Goal: Task Accomplishment & Management: Complete application form

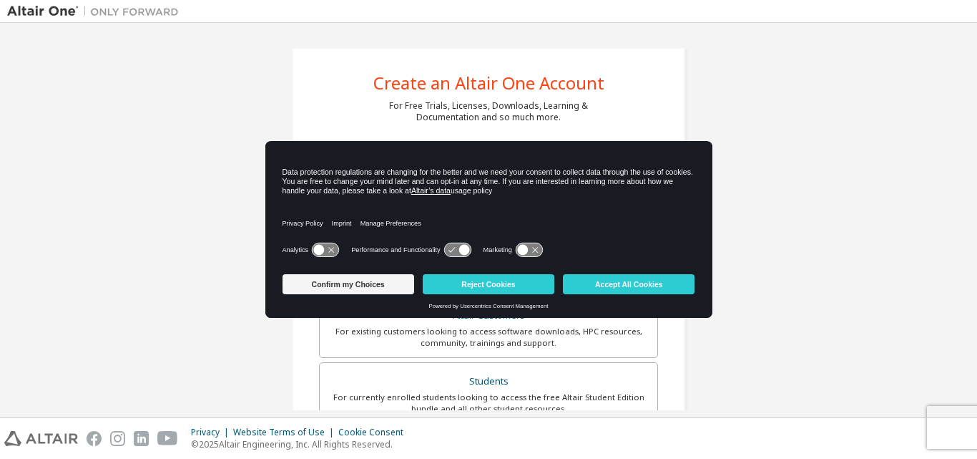
click at [428, 221] on div "Privacy Policy Imprint Manage Preferences" at bounding box center [489, 218] width 413 height 41
click at [582, 283] on button "Accept All Cookies" at bounding box center [629, 284] width 132 height 20
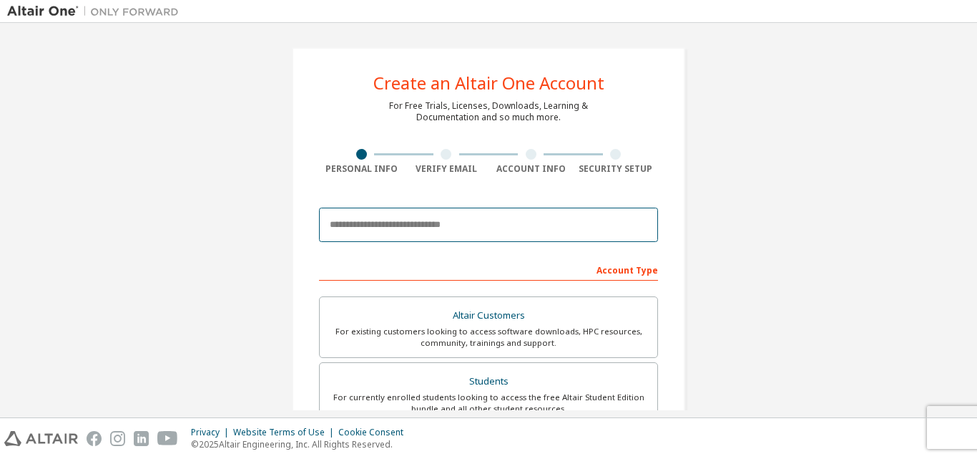
click at [510, 222] on input "email" at bounding box center [488, 224] width 339 height 34
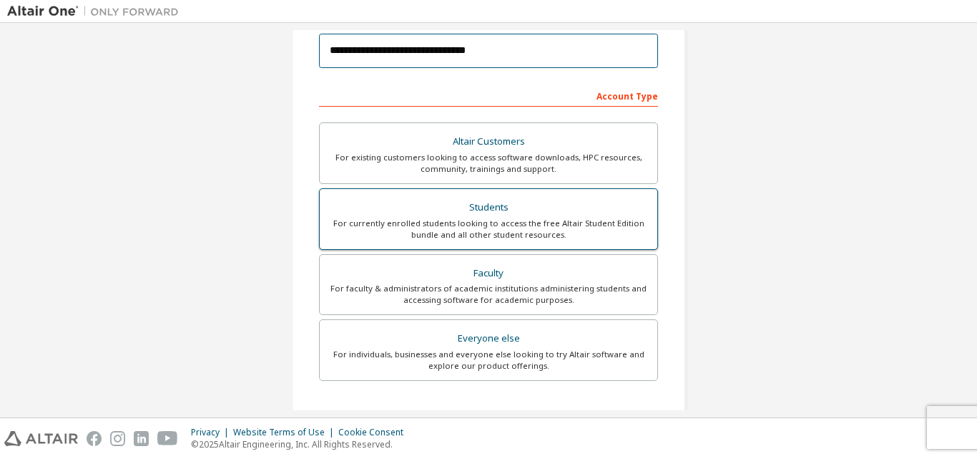
scroll to position [185, 0]
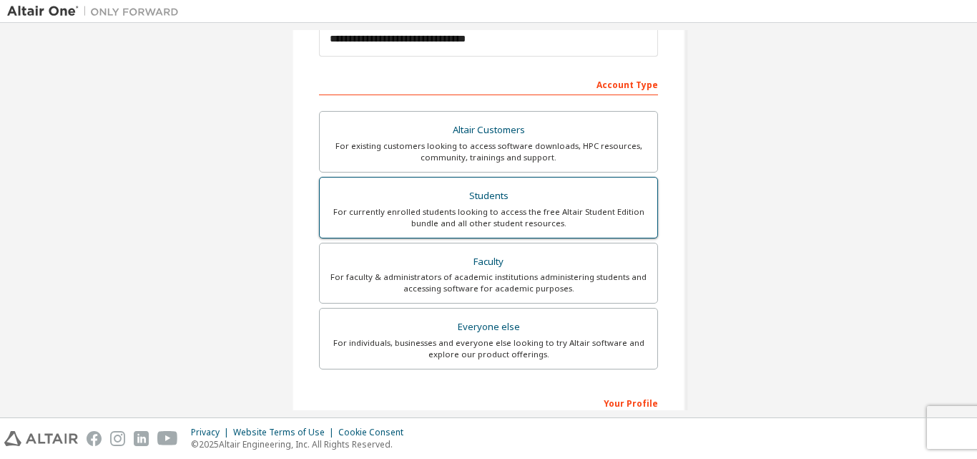
click at [506, 220] on div "For currently enrolled students looking to access the free Altair Student Editi…" at bounding box center [488, 217] width 320 height 23
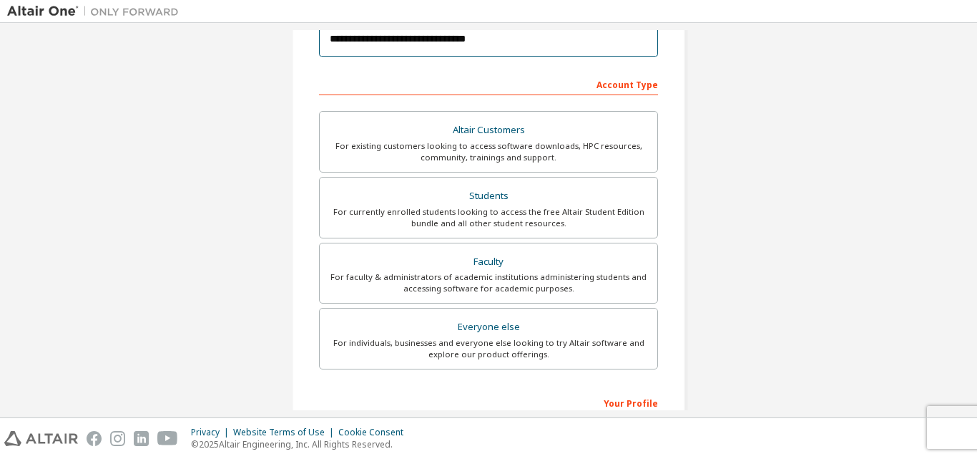
click at [386, 41] on input "**********" at bounding box center [488, 39] width 339 height 34
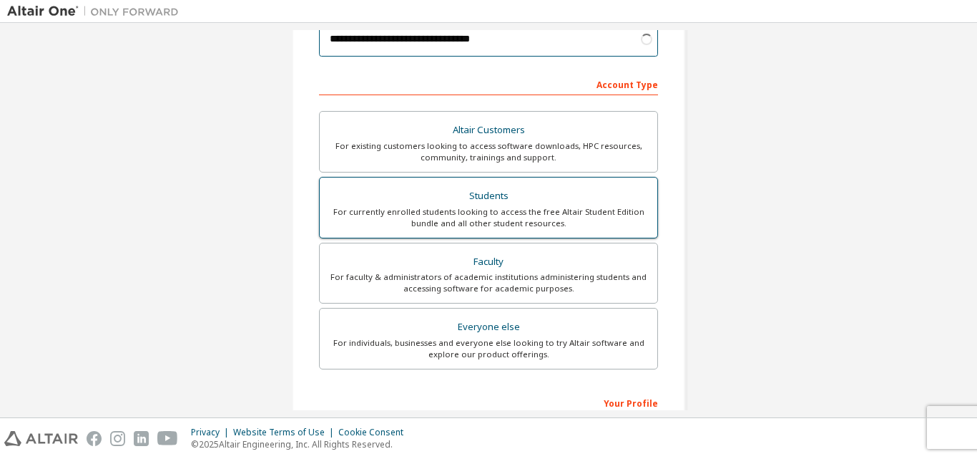
type input "**********"
click at [405, 220] on div "For currently enrolled students looking to access the free Altair Student Editi…" at bounding box center [488, 217] width 320 height 23
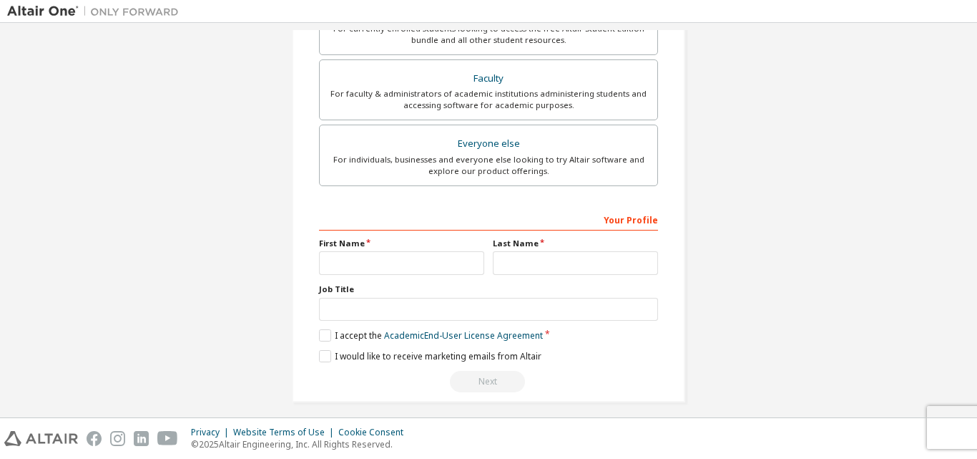
scroll to position [378, 0]
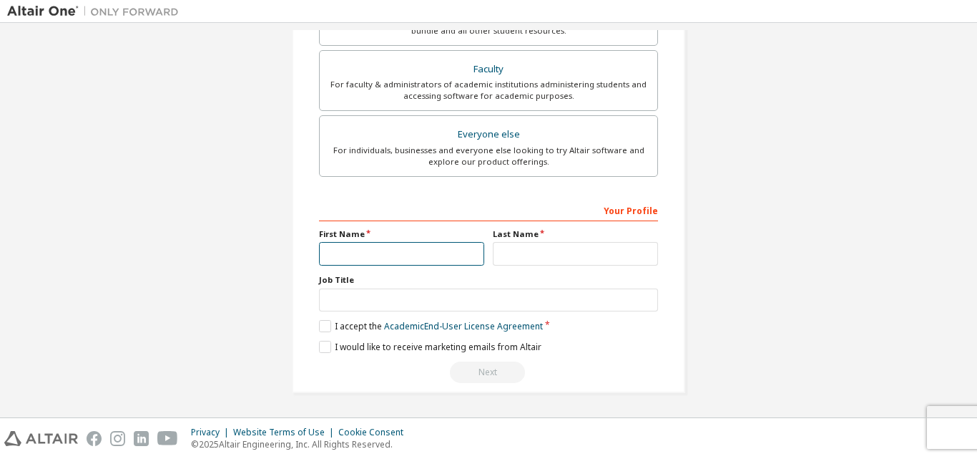
click at [407, 257] on input "text" at bounding box center [401, 254] width 165 height 24
type input "******"
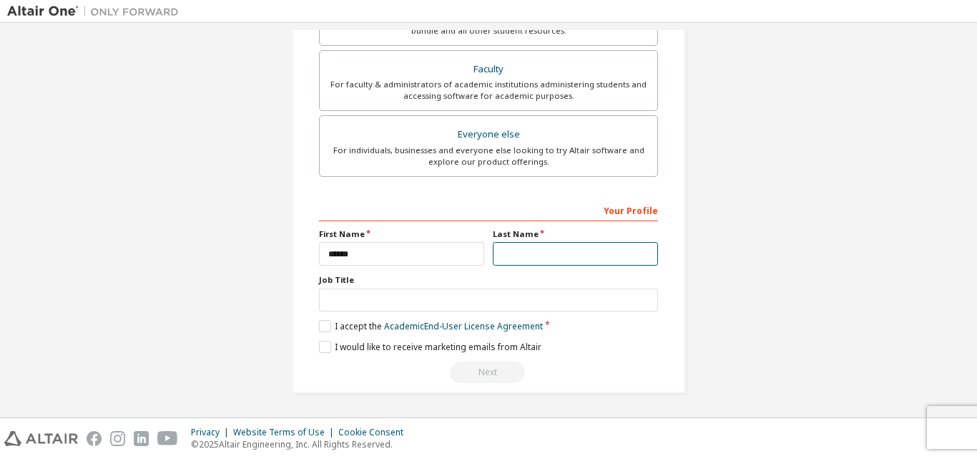
click at [503, 253] on input "text" at bounding box center [575, 254] width 165 height 24
type input "*******"
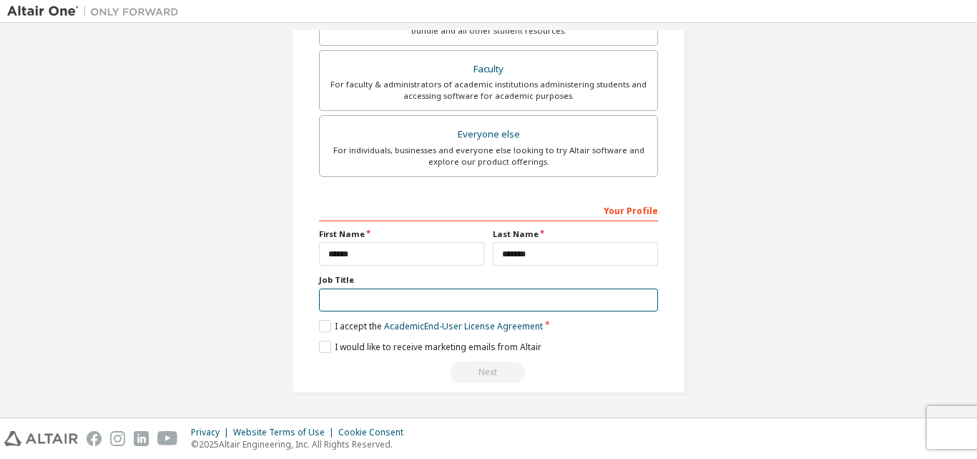
click at [521, 297] on input "text" at bounding box center [488, 300] width 339 height 24
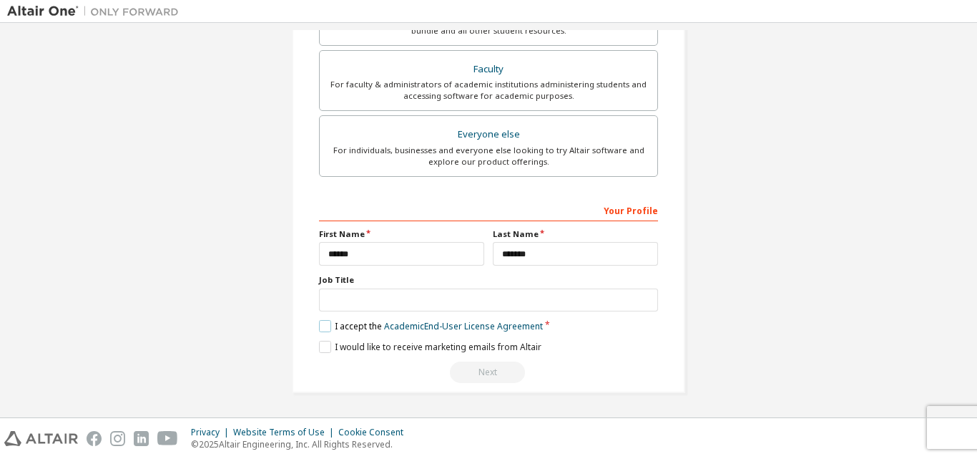
click at [324, 321] on label "I accept the Academic End-User License Agreement" at bounding box center [431, 326] width 224 height 12
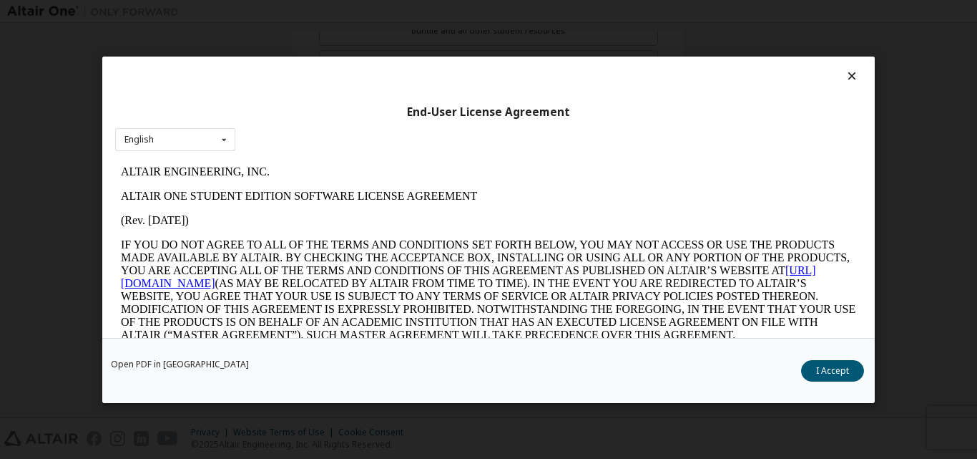
scroll to position [0, 0]
click at [185, 147] on div "English English" at bounding box center [175, 139] width 120 height 24
click at [842, 370] on button "I Accept" at bounding box center [832, 369] width 63 height 21
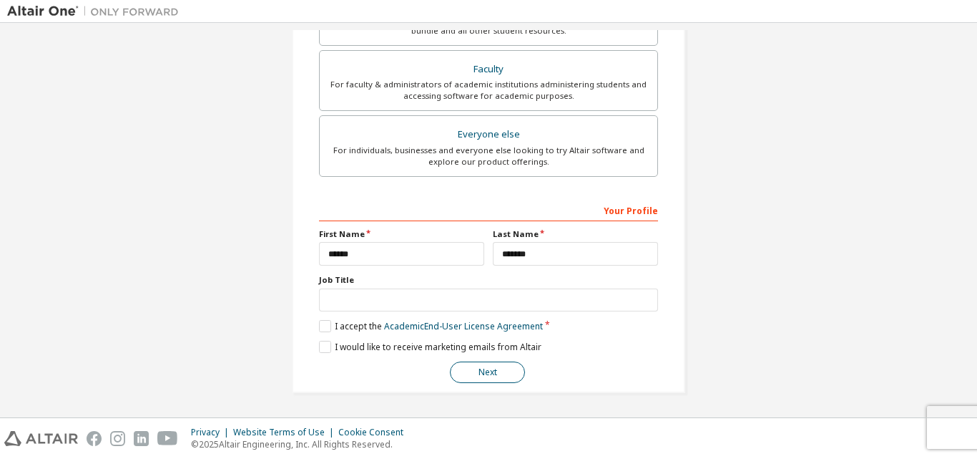
click at [489, 381] on button "Next" at bounding box center [487, 371] width 75 height 21
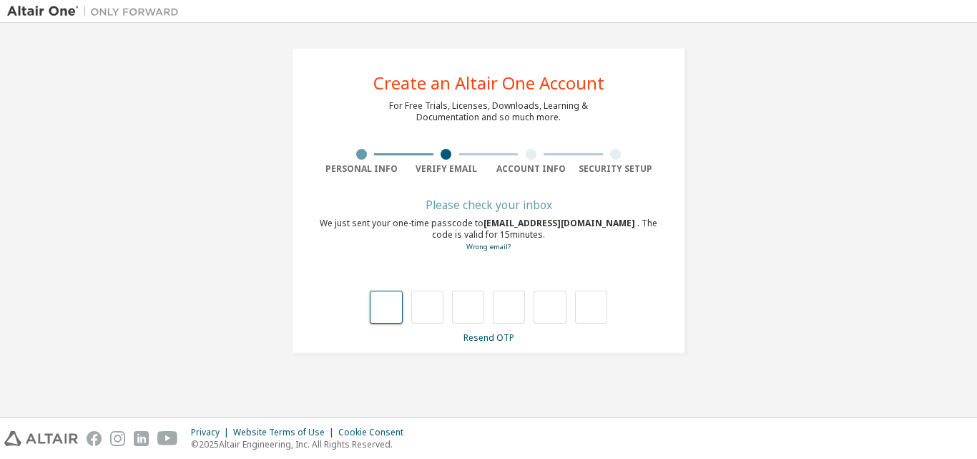
type input "*"
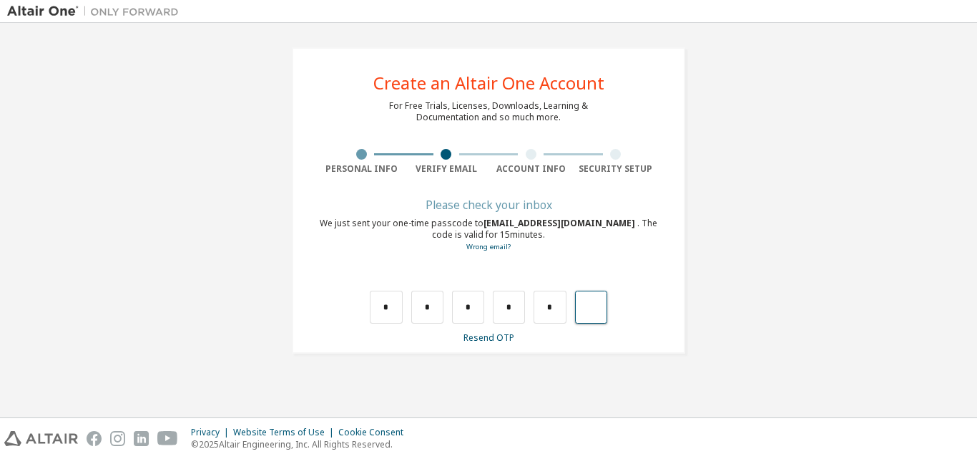
type input "*"
